Goal: Task Accomplishment & Management: Manage account settings

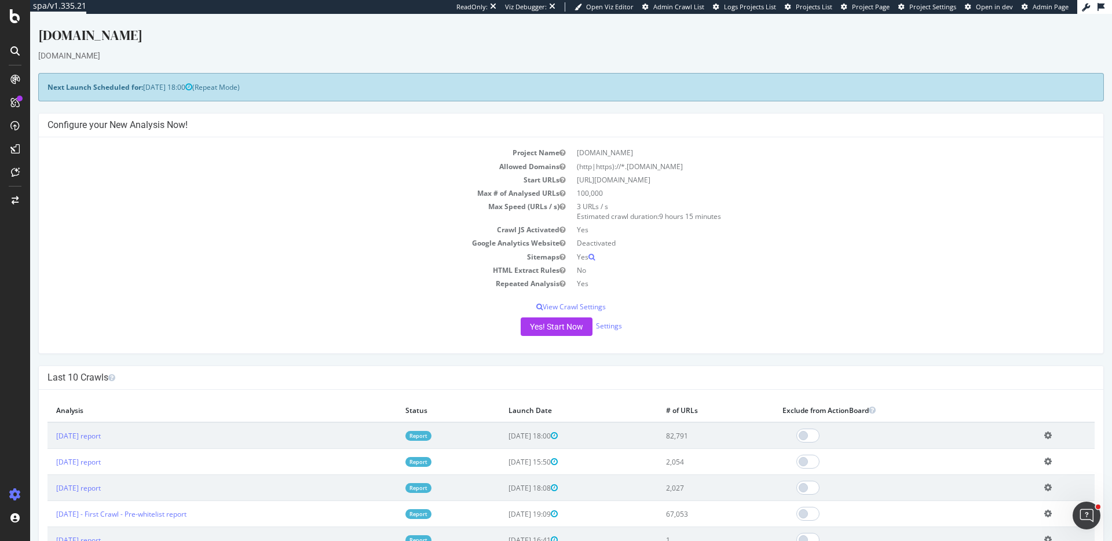
click at [609, 318] on div "Yes! Start Now Settings" at bounding box center [570, 326] width 1047 height 19
click at [610, 323] on link "Settings" at bounding box center [609, 326] width 26 height 10
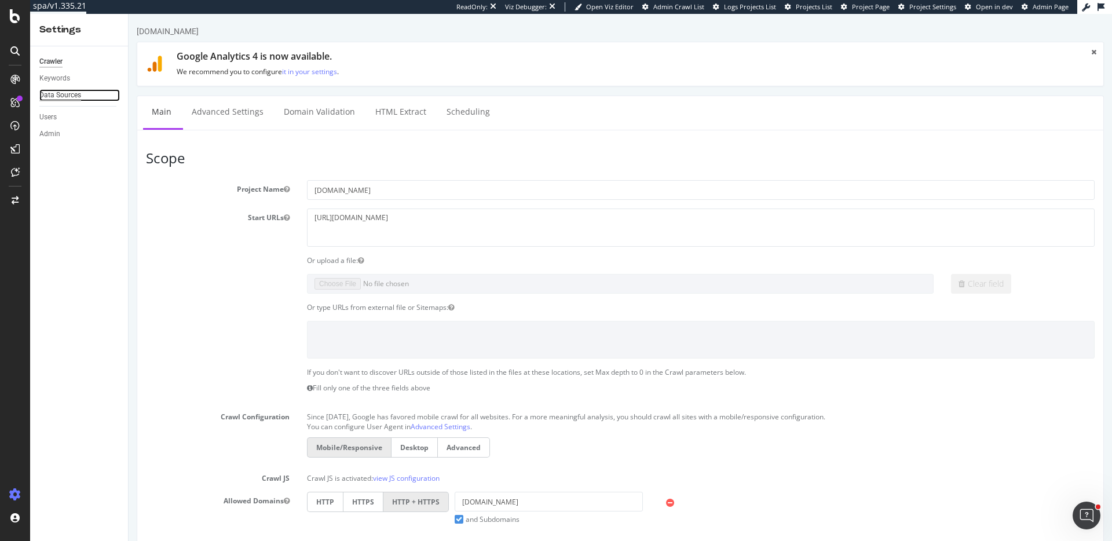
click at [46, 96] on div "Data Sources" at bounding box center [60, 95] width 42 height 12
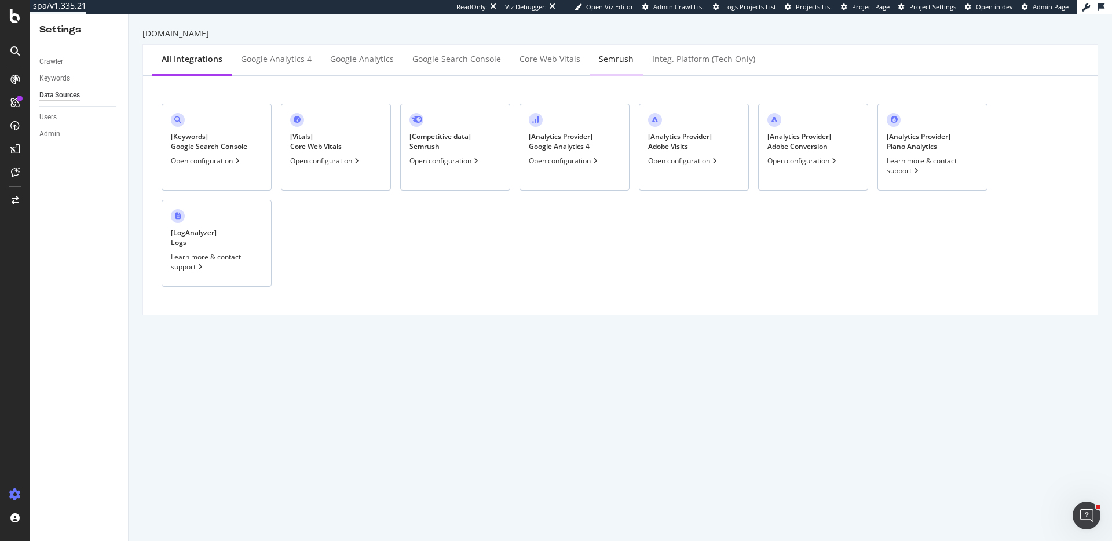
click at [615, 56] on div "Semrush" at bounding box center [616, 59] width 35 height 12
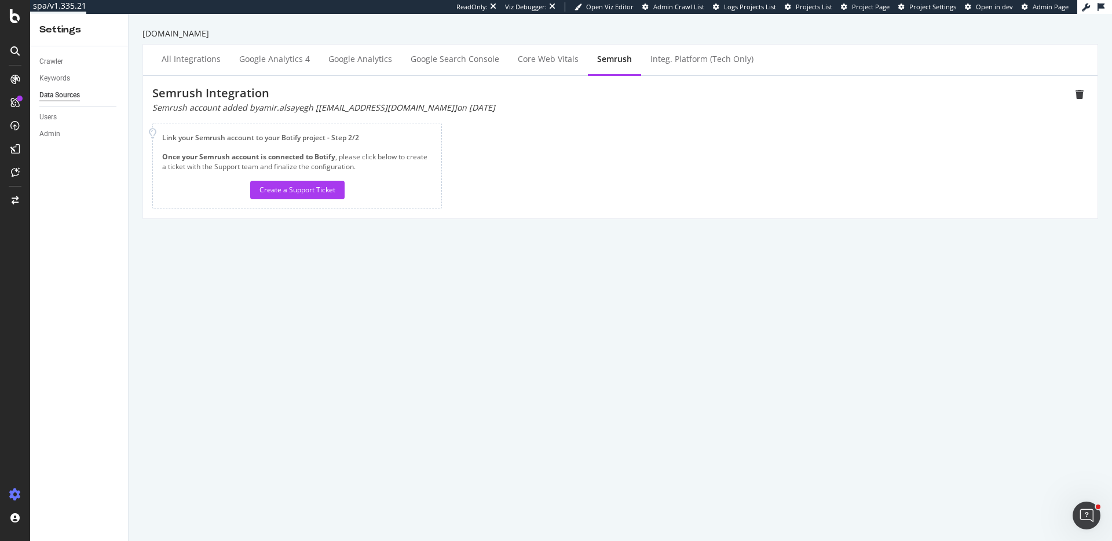
click at [622, 56] on div "Semrush" at bounding box center [614, 60] width 53 height 32
click at [680, 57] on div "Integ. Platform (tech only)" at bounding box center [701, 59] width 103 height 12
